Goal: Task Accomplishment & Management: Complete application form

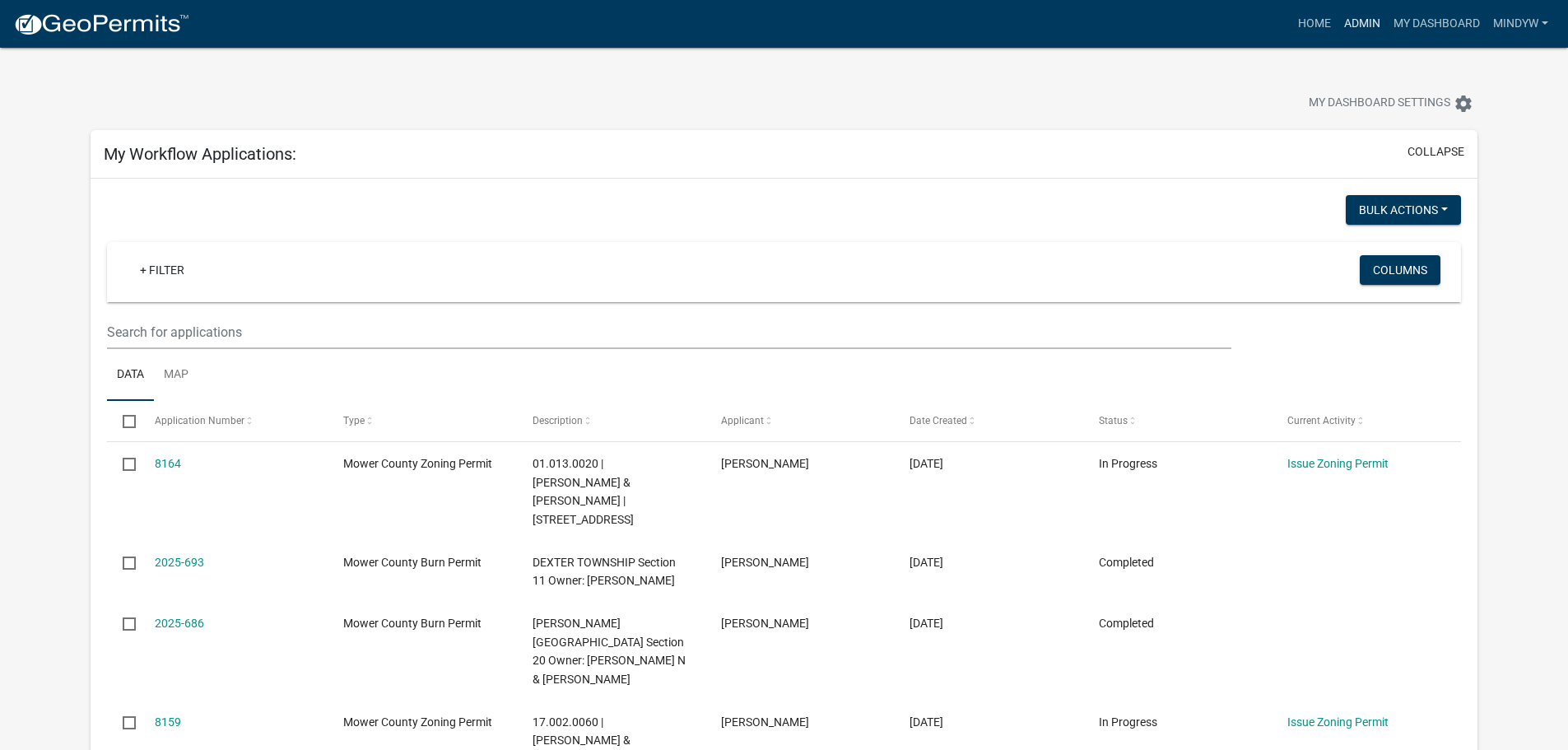
click at [1360, 19] on link "Admin" at bounding box center [1362, 24] width 49 height 31
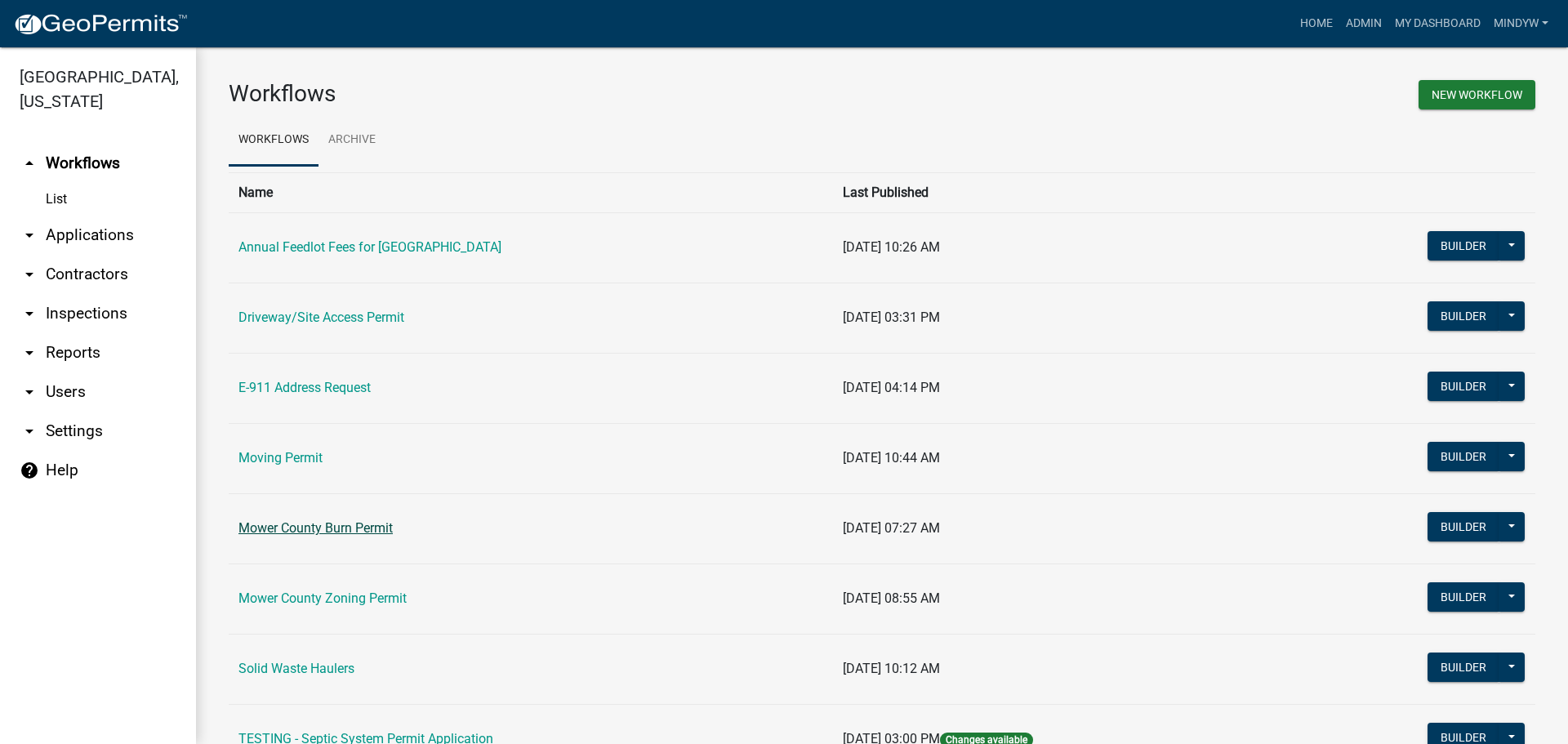
click at [356, 532] on link "Mower County Burn Permit" at bounding box center [315, 527] width 154 height 16
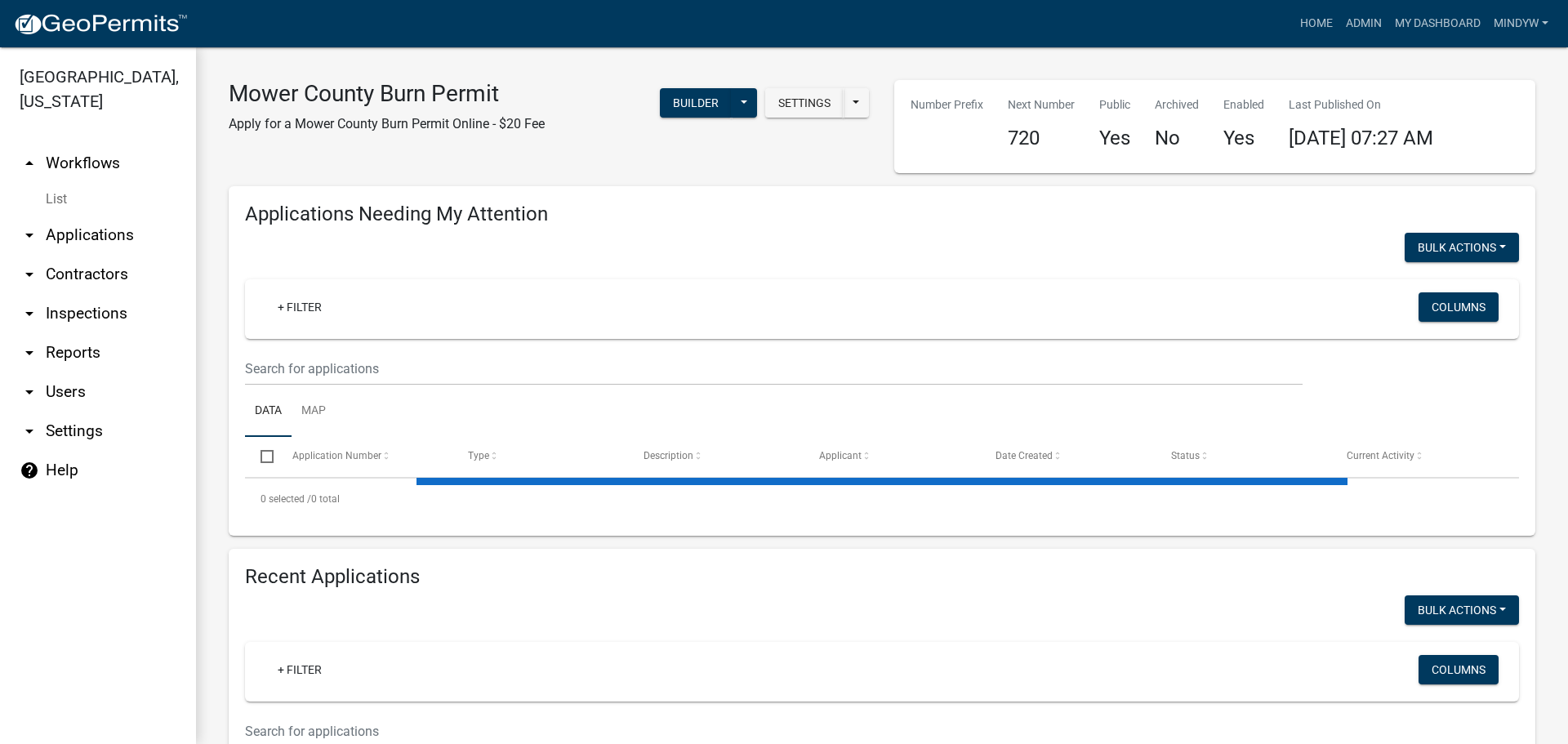
select select "1: 25"
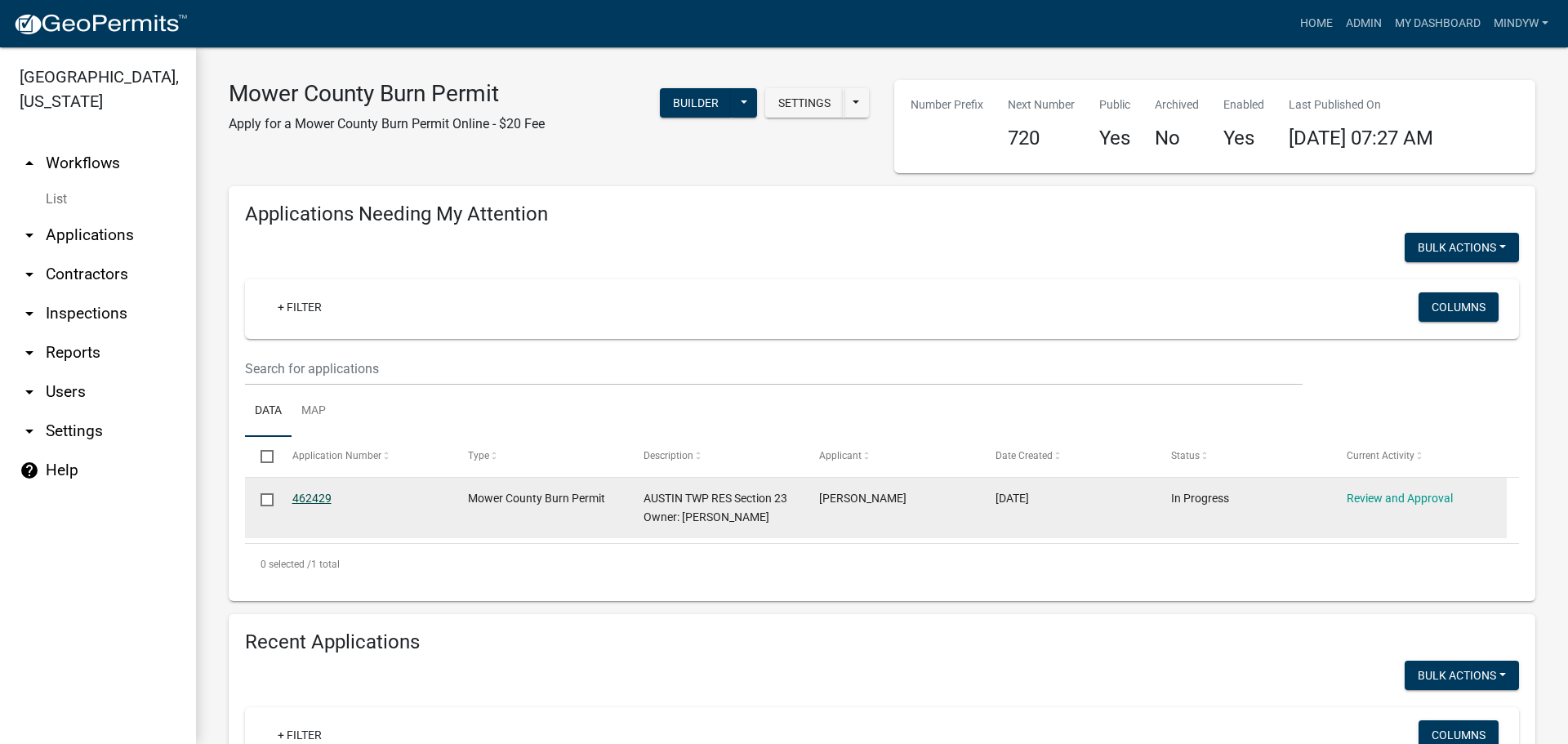
click at [322, 492] on link "462429" at bounding box center [312, 498] width 39 height 13
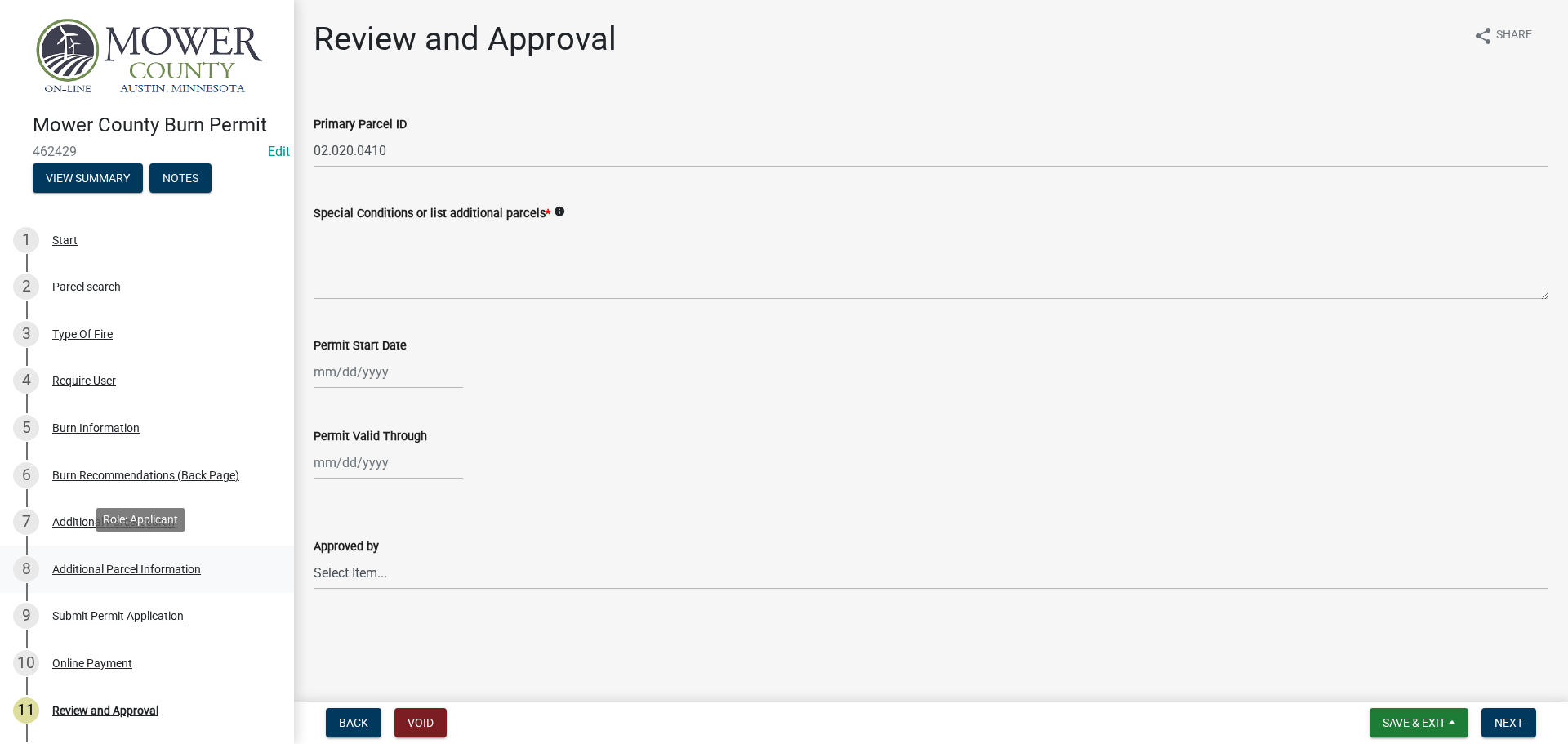
click at [164, 563] on div "Additional Parcel Information" at bounding box center [126, 569] width 148 height 11
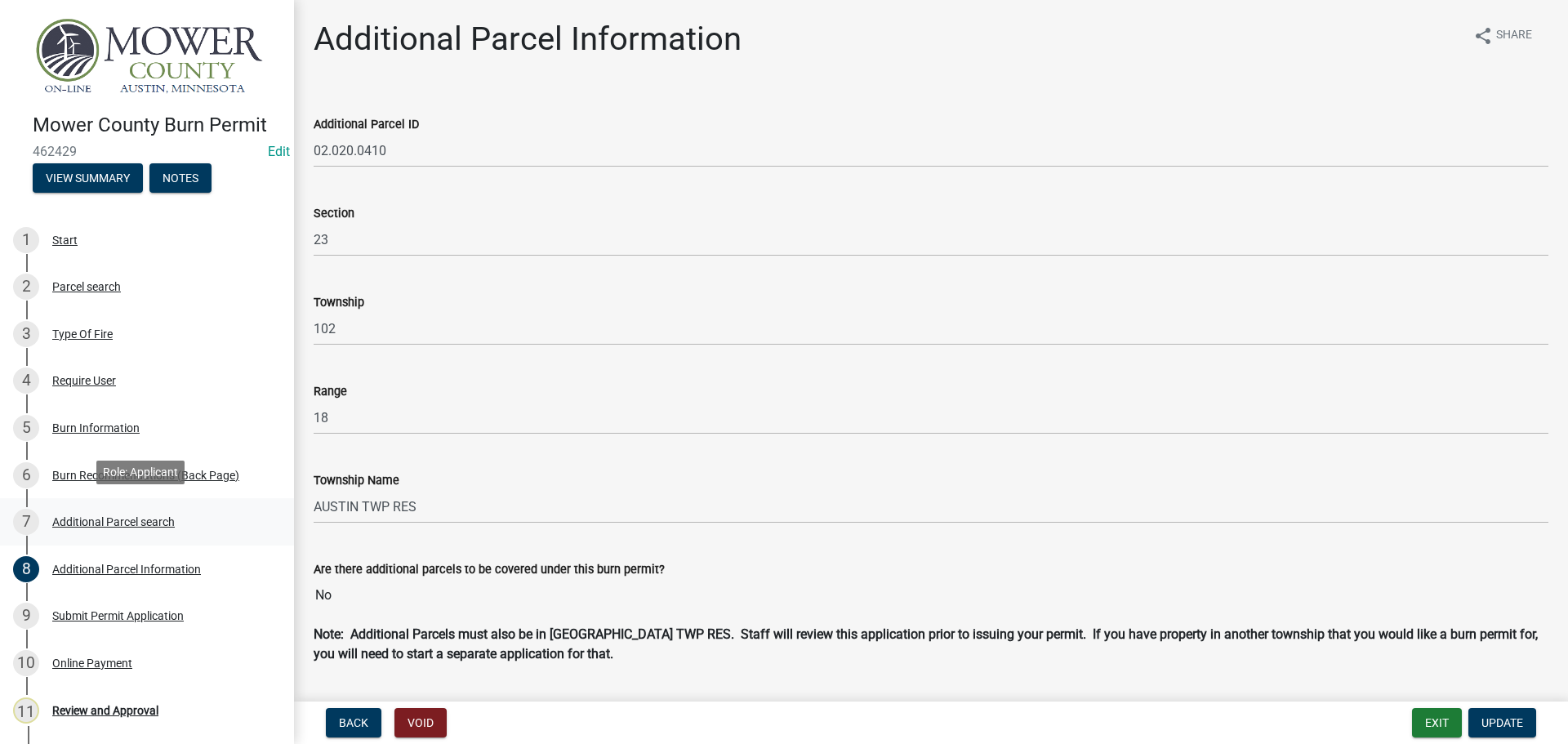
click at [91, 510] on div "7 Additional Parcel search" at bounding box center [140, 522] width 255 height 26
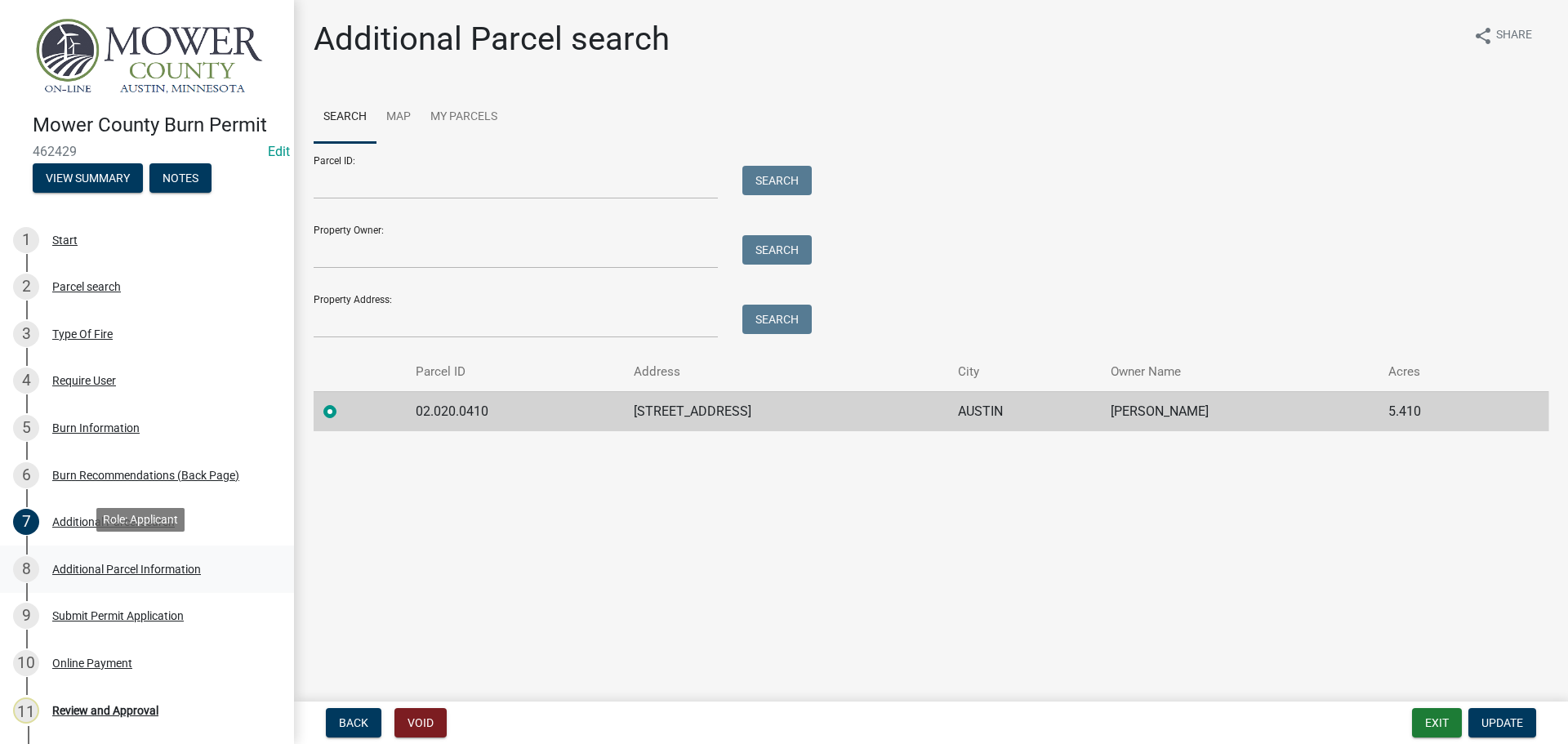
click at [106, 556] on div "8 Additional Parcel Information" at bounding box center [140, 569] width 255 height 26
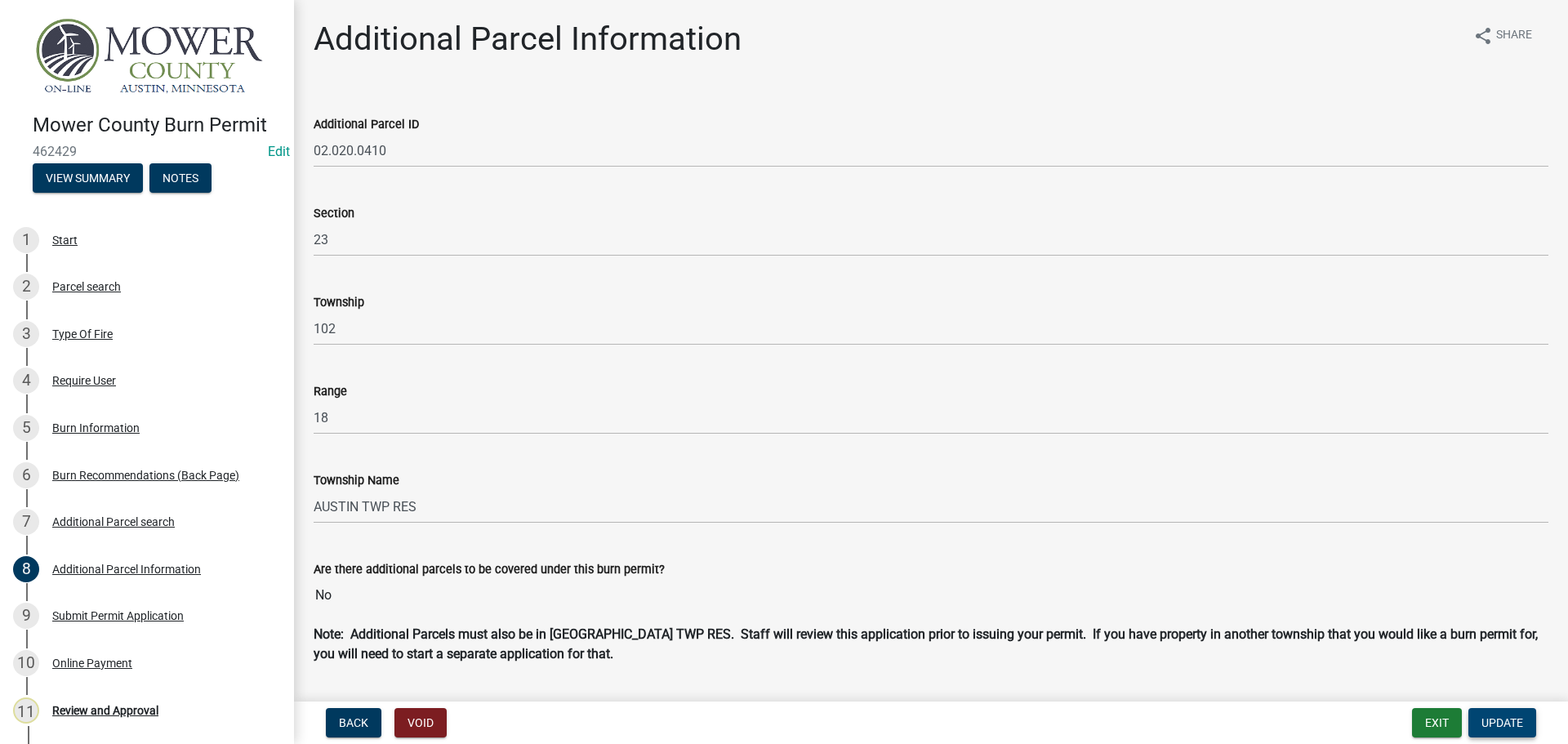
click at [1503, 716] on span "Update" at bounding box center [1503, 723] width 42 height 13
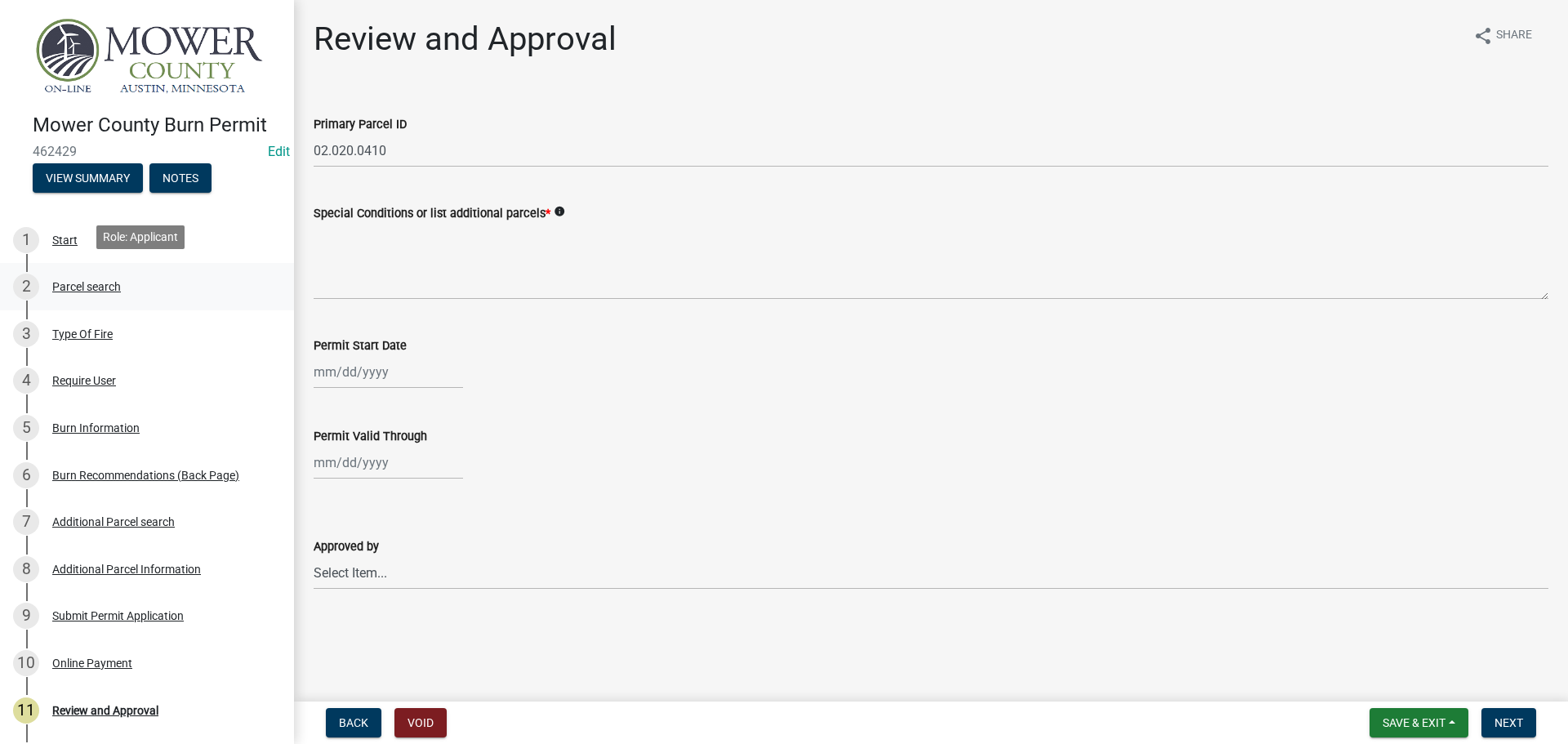
click at [81, 281] on div "Parcel search" at bounding box center [86, 287] width 68 height 11
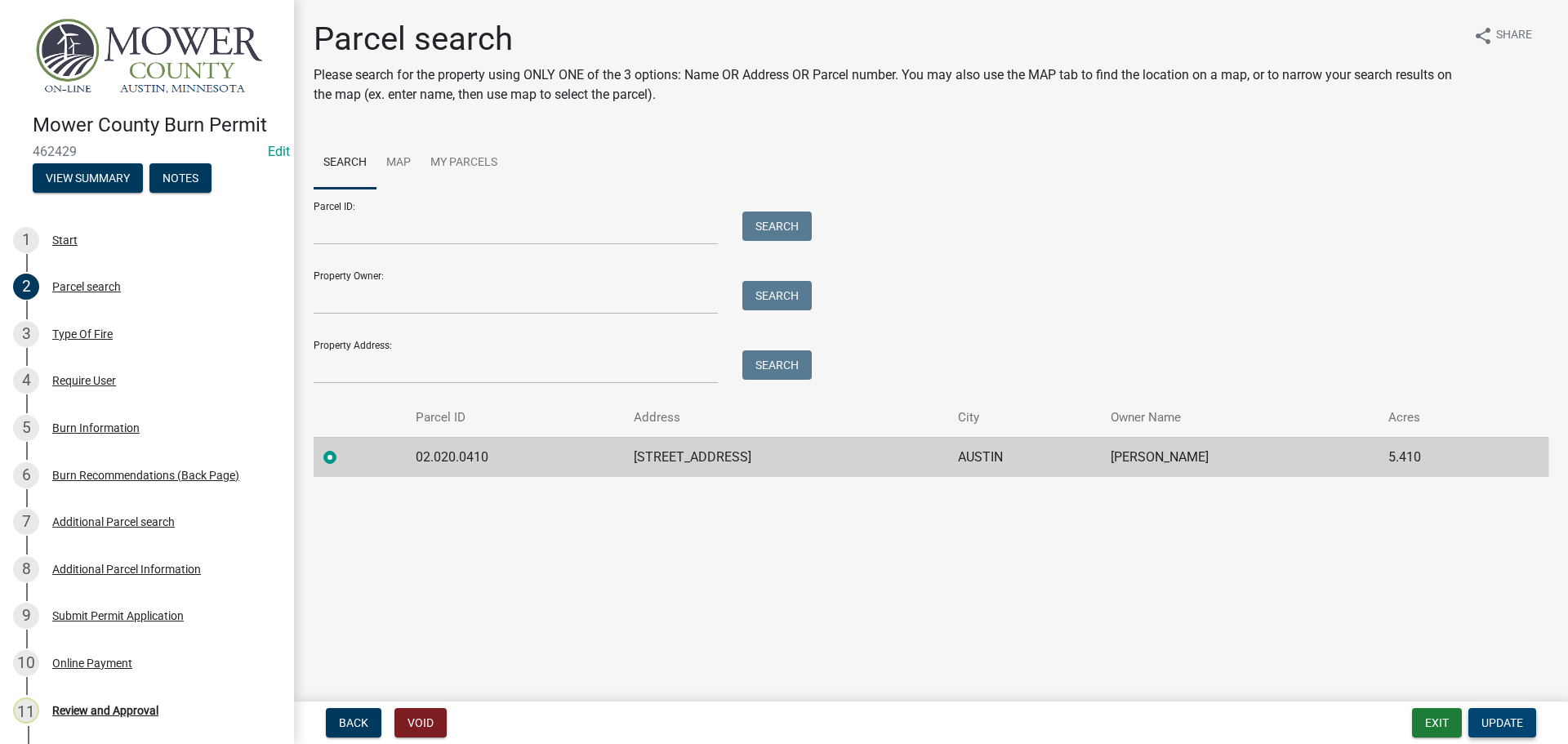
click at [1515, 730] on button "Update" at bounding box center [1503, 722] width 68 height 29
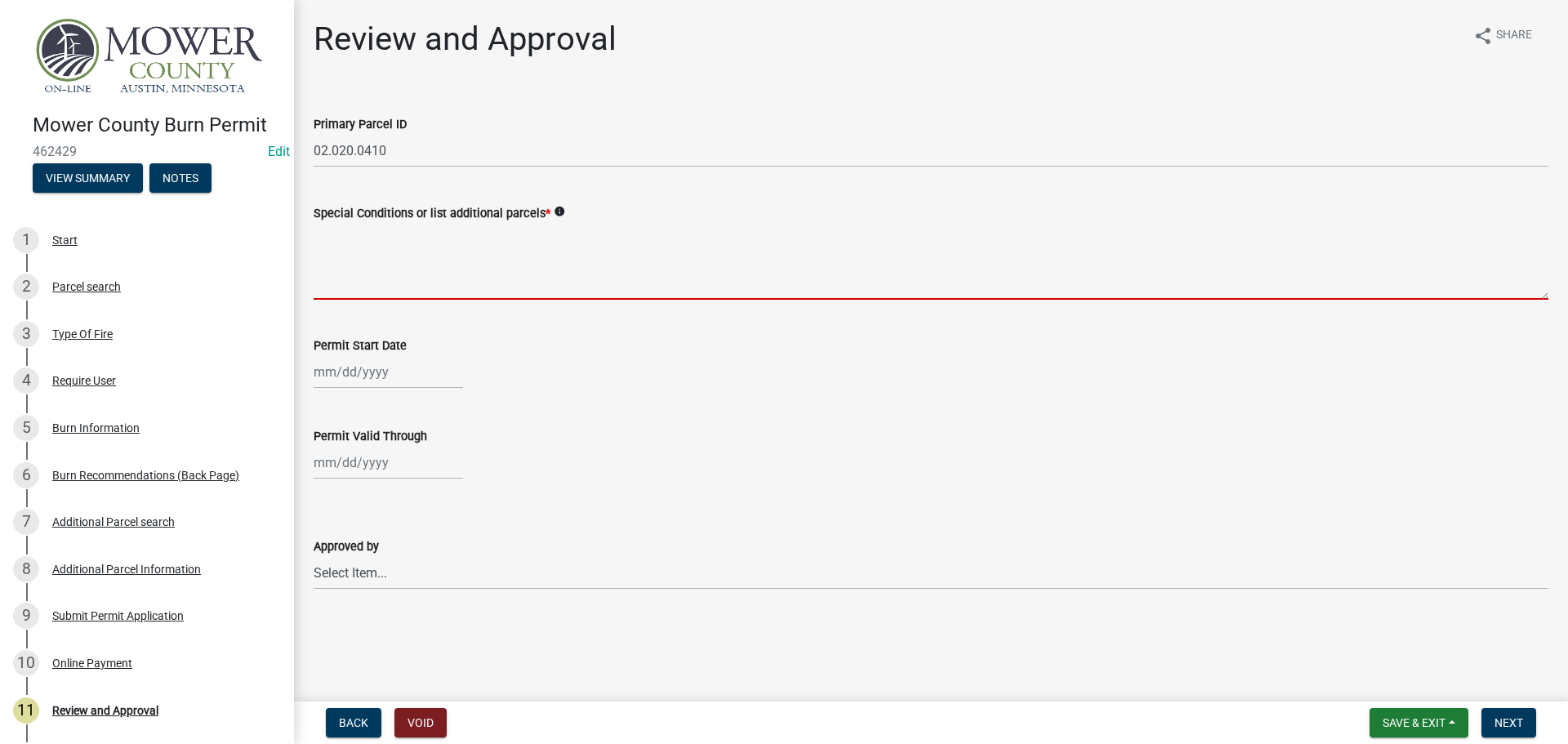
click at [386, 286] on textarea "Special Conditions or list additional parcels *" at bounding box center [931, 261] width 1235 height 77
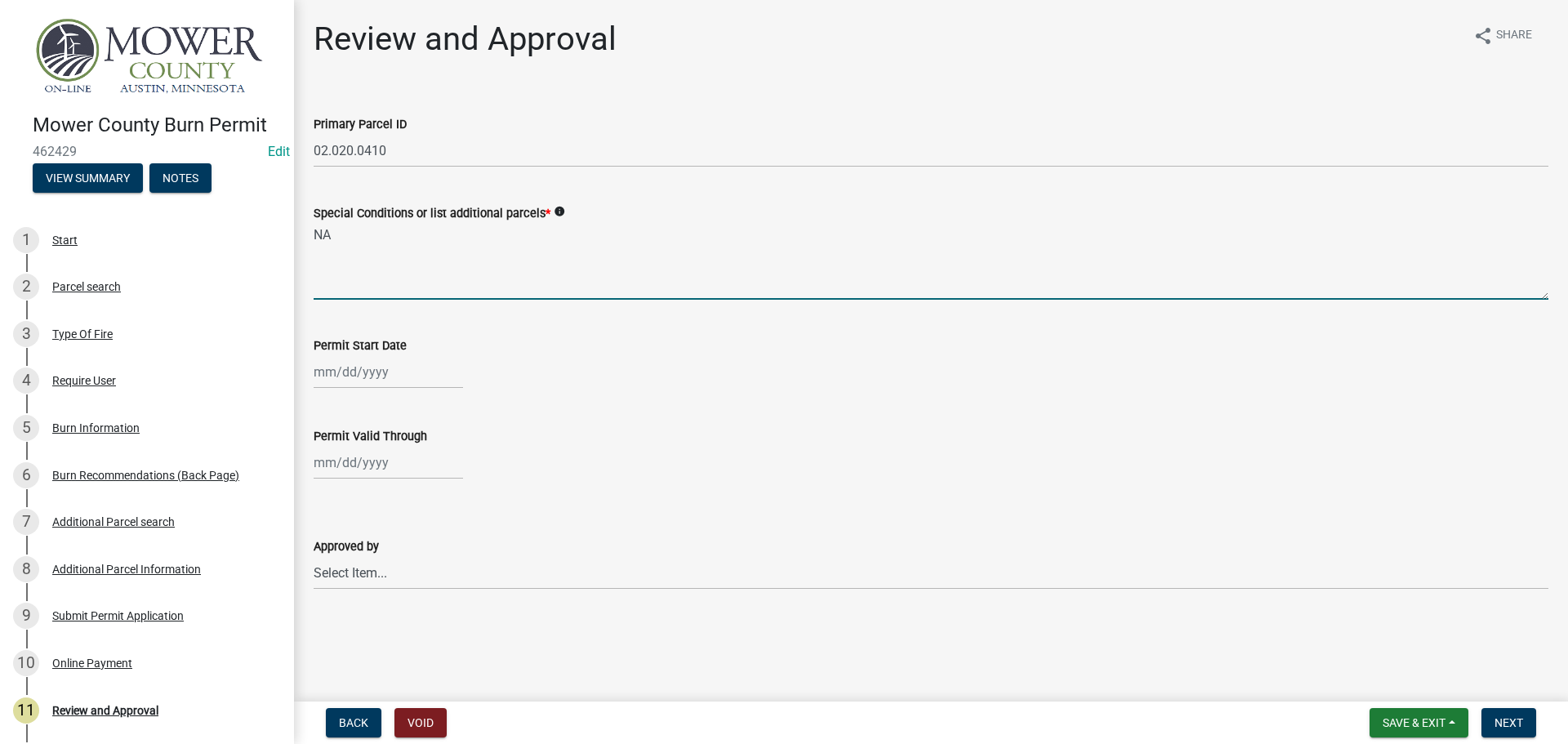
type textarea "NA"
click at [322, 378] on div at bounding box center [388, 372] width 149 height 34
select select "8"
select select "2025"
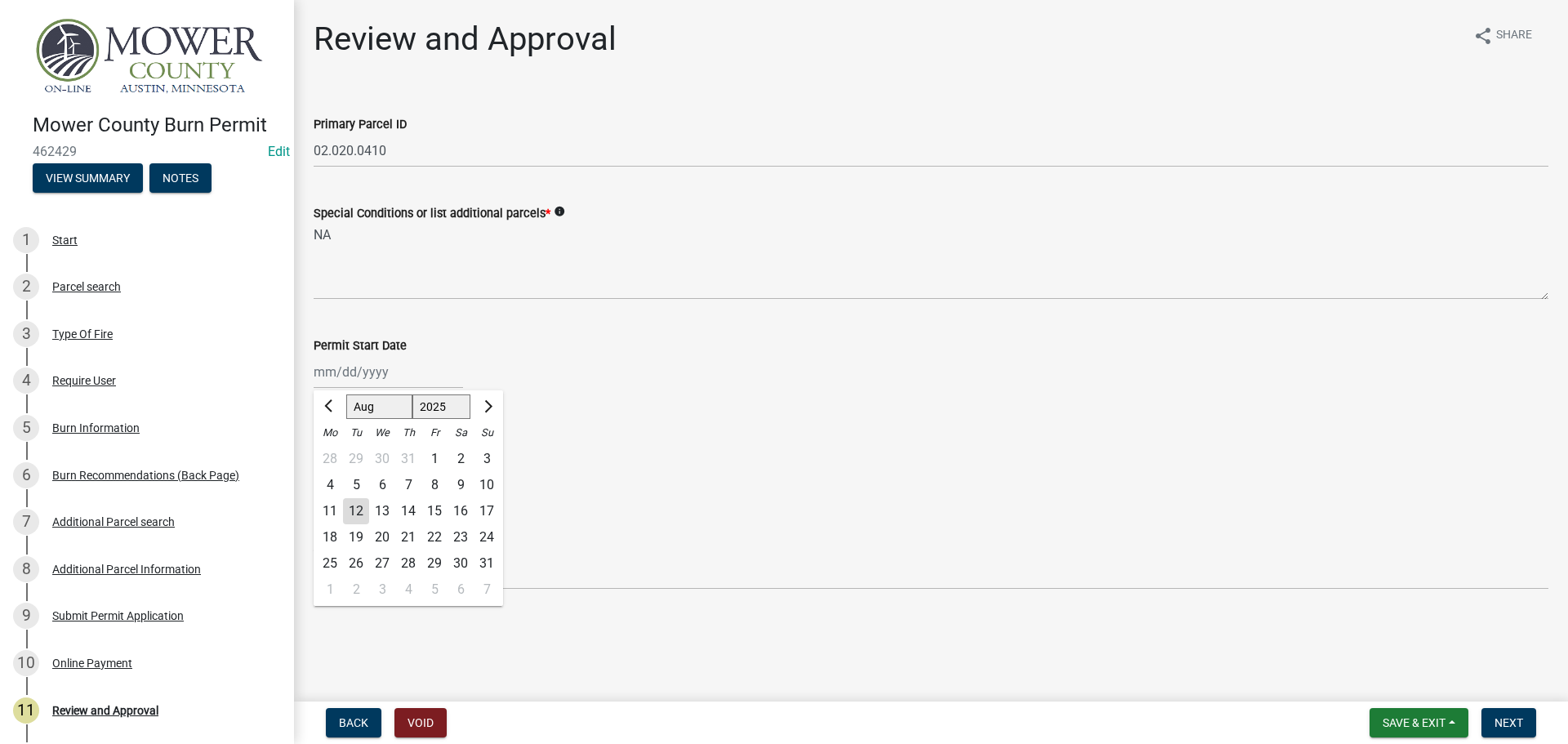
click at [360, 514] on div "12" at bounding box center [356, 512] width 26 height 26
type input "[DATE]"
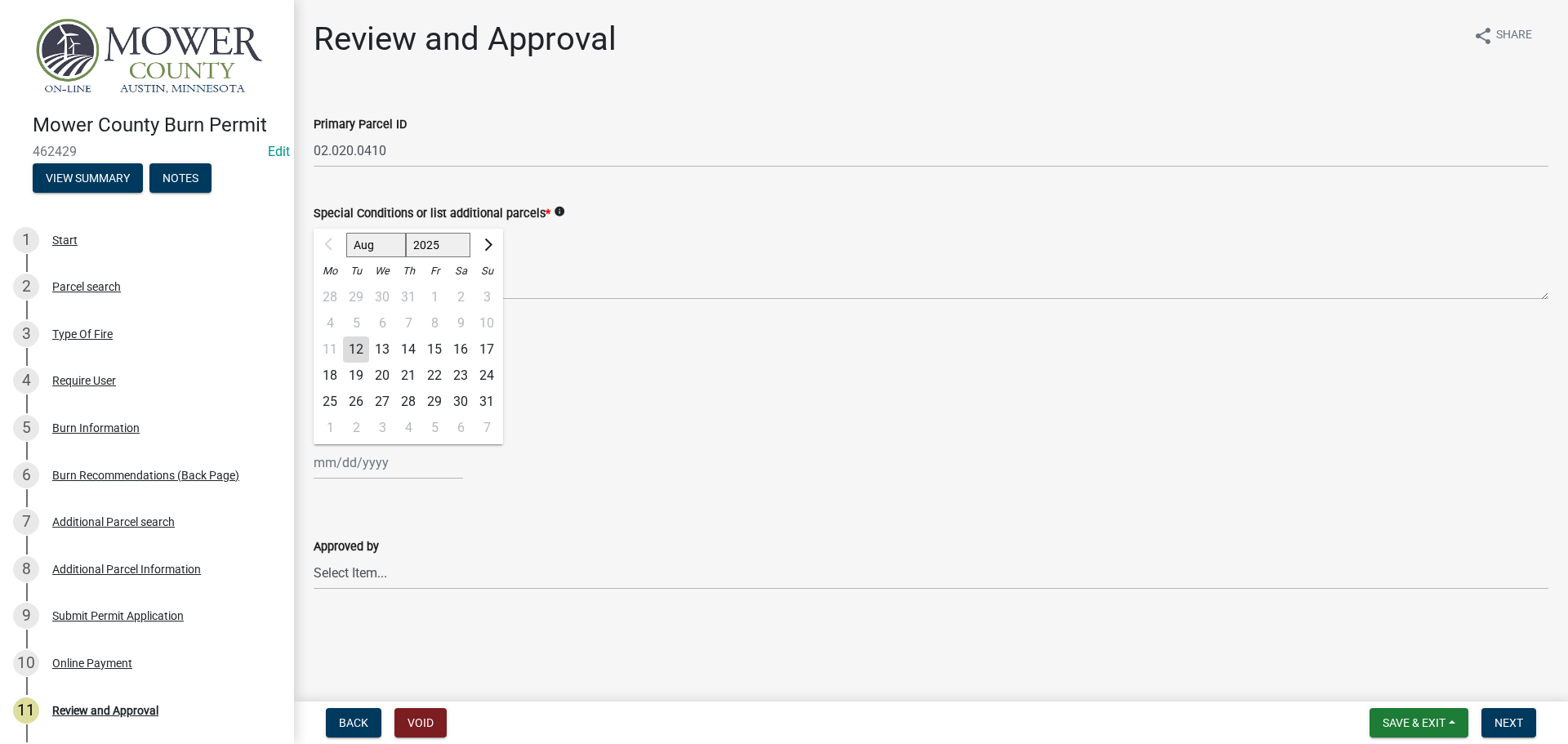
click at [332, 470] on div "Aug Sep Oct Nov [DATE] 2026 2027 2028 2029 2030 2031 2032 2033 2034 2035 2036 2…" at bounding box center [388, 463] width 149 height 34
click at [382, 238] on select "Aug Sep Oct Nov Dec" at bounding box center [376, 245] width 60 height 24
select select "12"
click at [346, 232] on select "Aug Sep Oct Nov Dec" at bounding box center [376, 245] width 60 height 24
click at [379, 397] on div "31" at bounding box center [382, 401] width 26 height 26
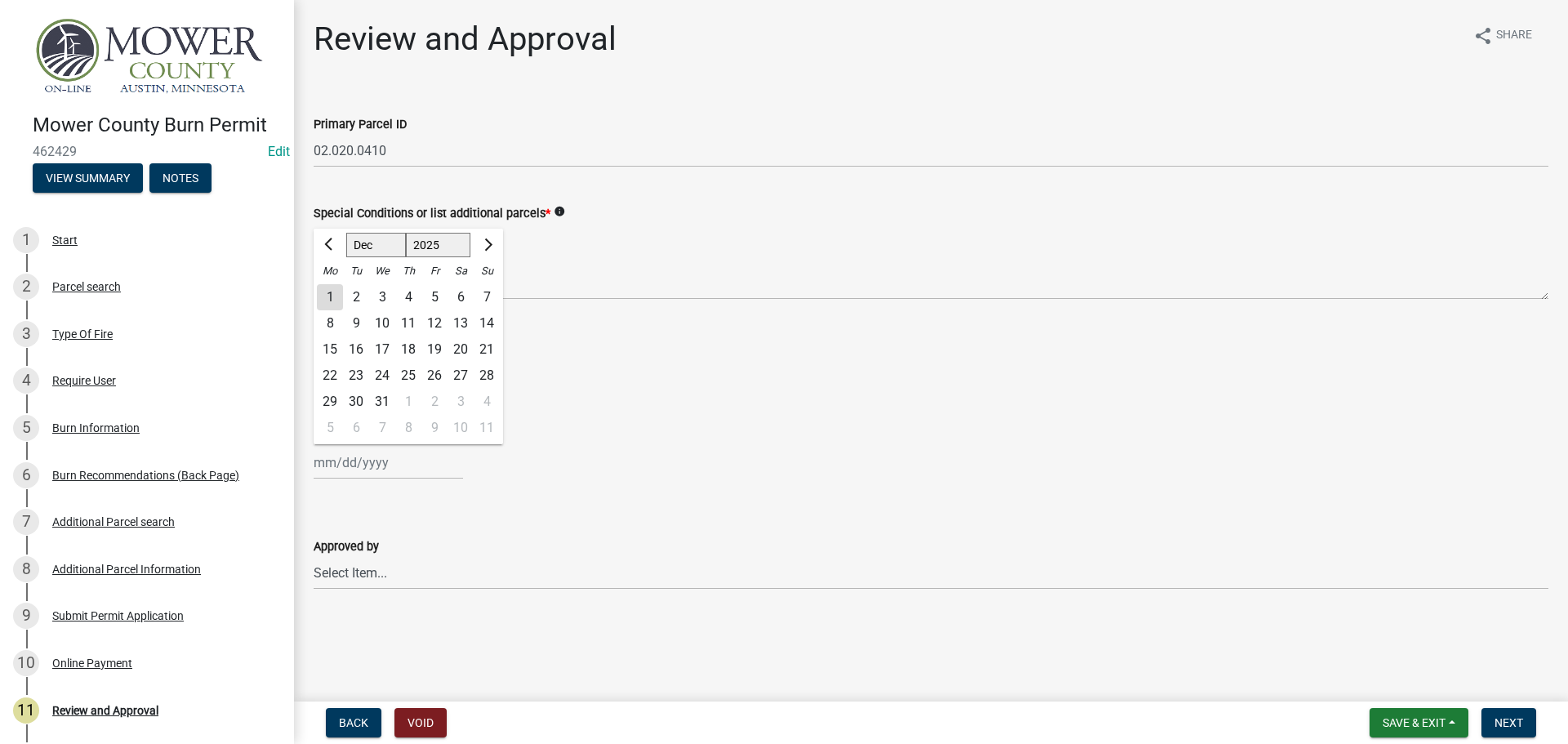
type input "[DATE]"
click at [355, 576] on select "Select Item... [PERSON_NAME] [PERSON_NAME] [PERSON_NAME] [PERSON_NAME] [PERSON_…" at bounding box center [931, 573] width 1235 height 34
click at [314, 556] on select "Select Item... [PERSON_NAME] [PERSON_NAME] [PERSON_NAME] [PERSON_NAME] [PERSON_…" at bounding box center [931, 573] width 1235 height 34
select select "d30c6f89-be7e-468b-bfd6-a0324d9e8ee6"
click at [1515, 718] on span "Next" at bounding box center [1509, 723] width 29 height 13
